Goal: Check status: Check status

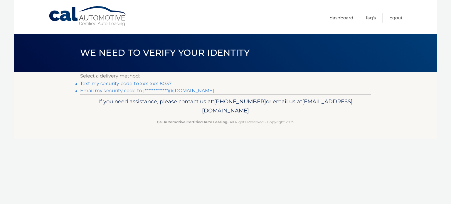
click at [107, 84] on link "Text my security code to xxx-xxx-8037" at bounding box center [125, 84] width 91 height 6
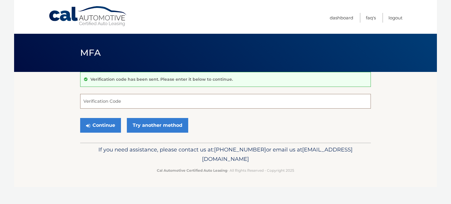
click at [110, 101] on input "Verification Code" at bounding box center [225, 101] width 290 height 15
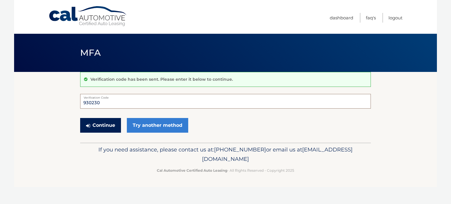
type input "930230"
click at [99, 128] on button "Continue" at bounding box center [100, 125] width 41 height 15
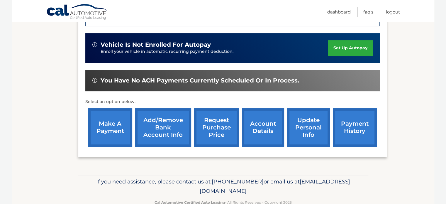
scroll to position [187, 0]
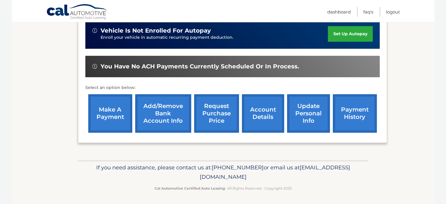
drag, startPoint x: 275, startPoint y: 175, endPoint x: 161, endPoint y: 176, distance: 113.8
click at [161, 176] on p "If you need assistance, please contact us at: [PHONE_NUMBER] or email us at [EM…" at bounding box center [223, 172] width 283 height 19
copy span "[EMAIL_ADDRESS][DOMAIN_NAME]"
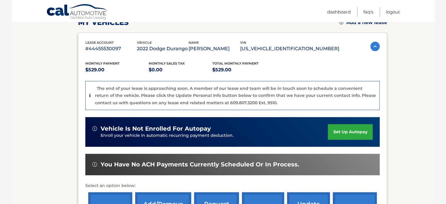
scroll to position [71, 0]
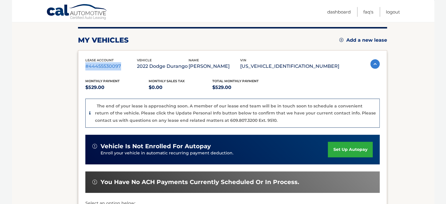
drag, startPoint x: 124, startPoint y: 65, endPoint x: 80, endPoint y: 70, distance: 44.0
click at [80, 70] on div "lease account #44455530097 vehicle 2022 Dodge Durango name [PERSON_NAME] vin [U…" at bounding box center [232, 154] width 309 height 208
copy p "#44455530097"
